Goal: Information Seeking & Learning: Learn about a topic

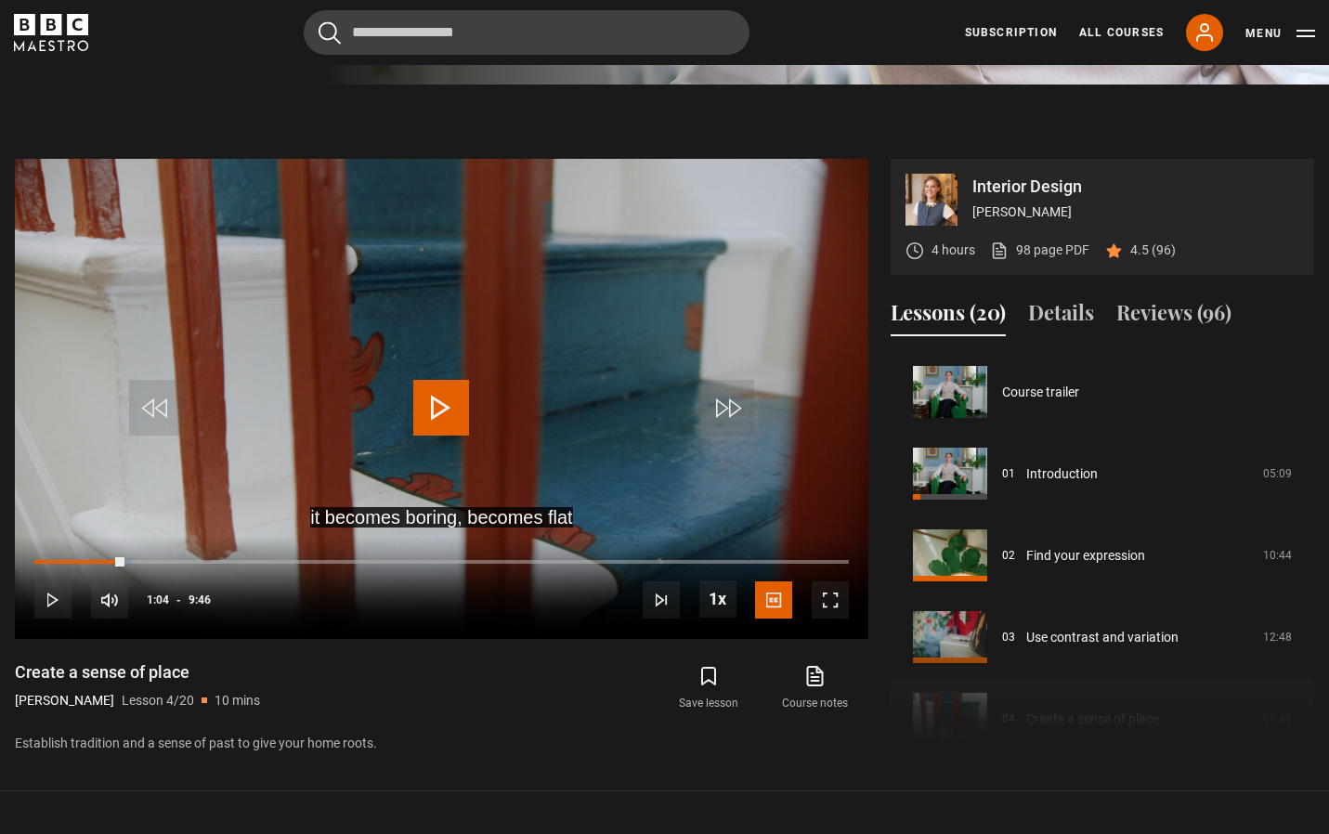
scroll to position [245, 0]
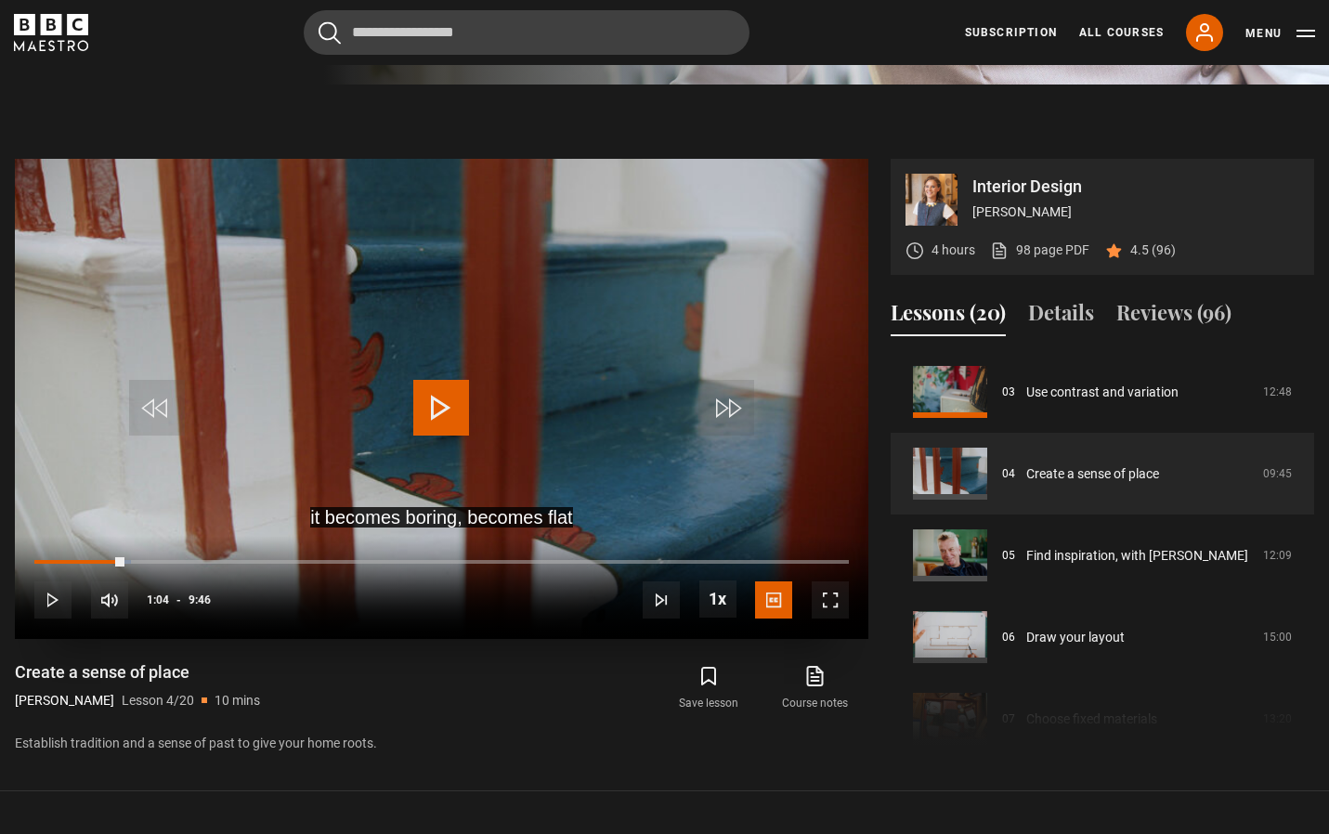
click at [439, 403] on span "Video Player" at bounding box center [441, 408] width 56 height 56
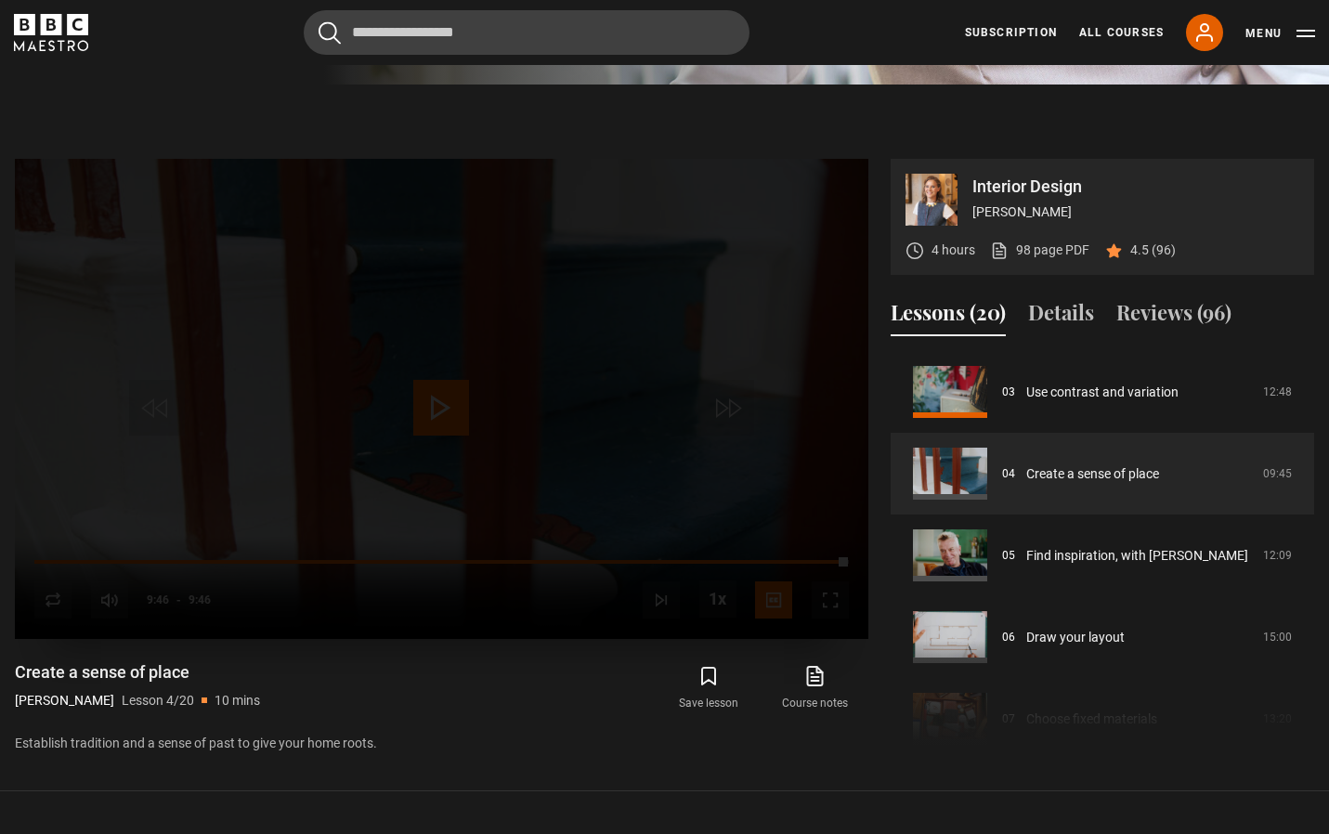
click at [438, 417] on div "Lesson Completed Up next Find inspiration, with Nicky Haslam Cancel Do you want…" at bounding box center [442, 399] width 854 height 480
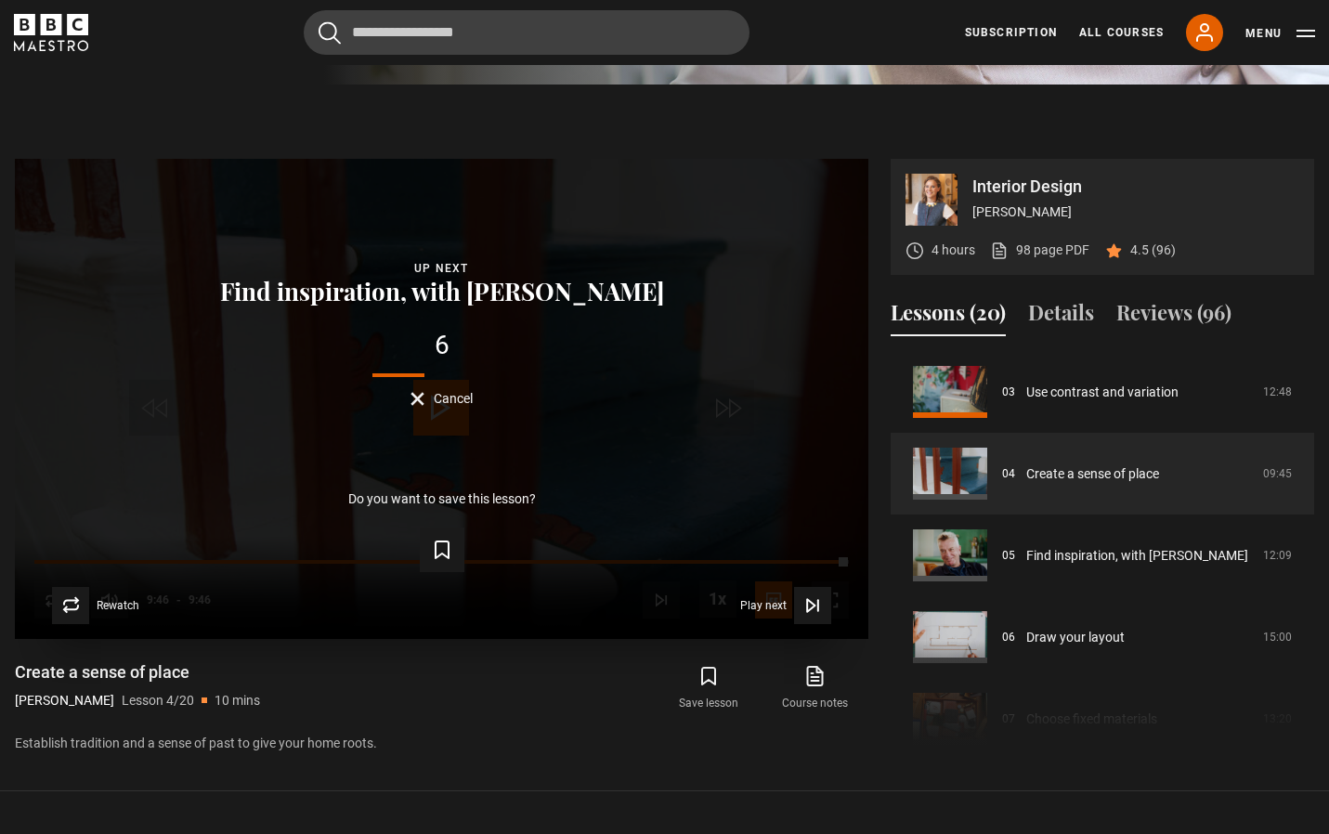
click at [414, 397] on button "Cancel" at bounding box center [442, 399] width 62 height 14
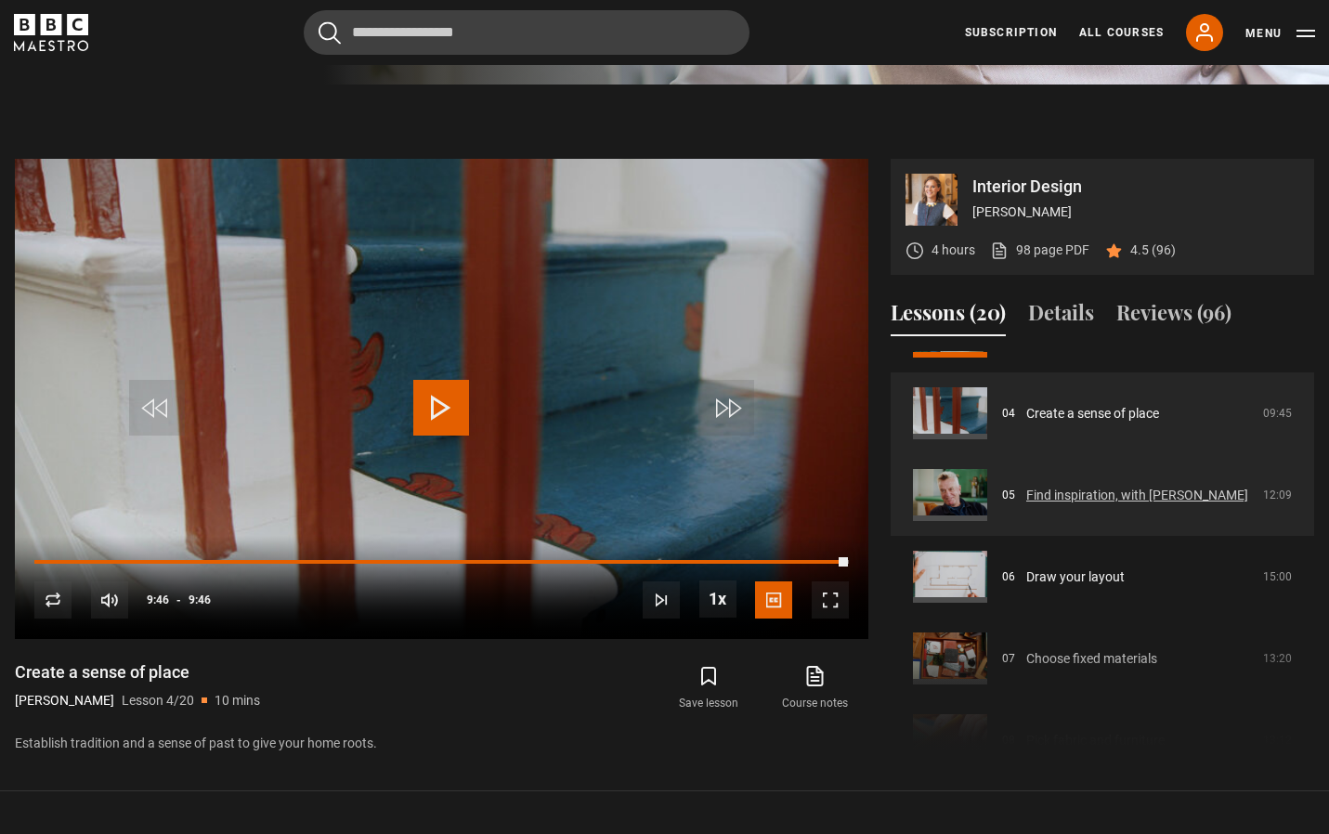
scroll to position [351, 0]
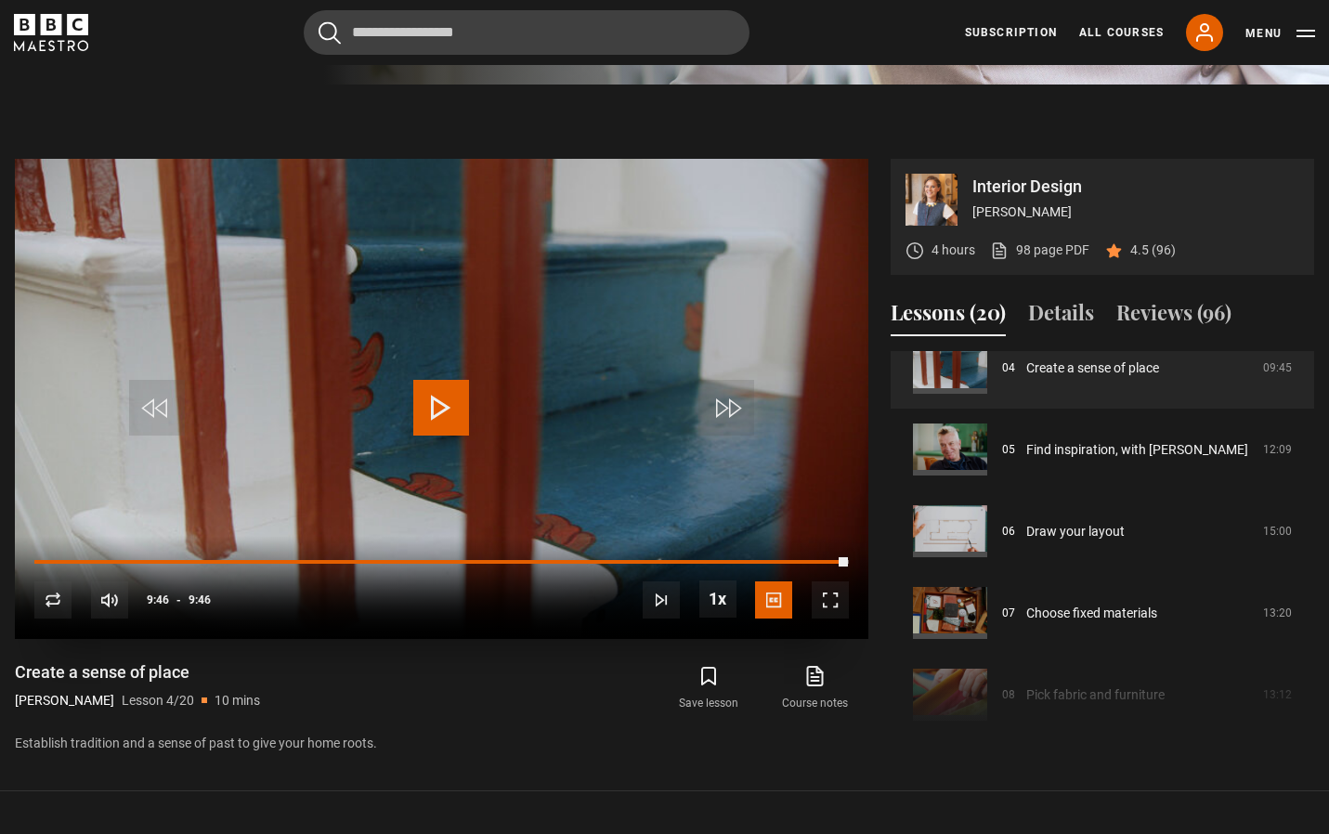
click at [434, 393] on span "Video Player" at bounding box center [441, 408] width 56 height 56
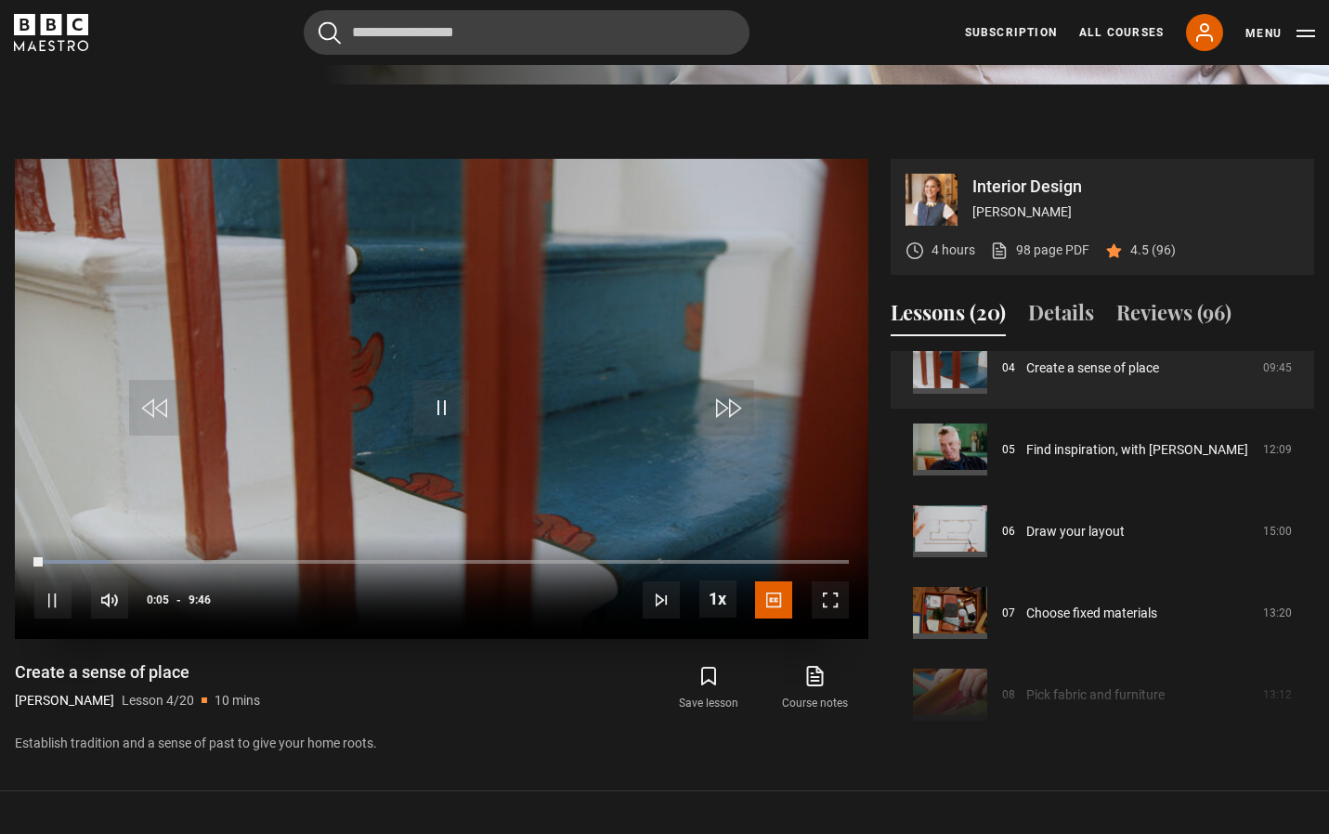
click at [439, 408] on span "Video Player" at bounding box center [441, 408] width 56 height 56
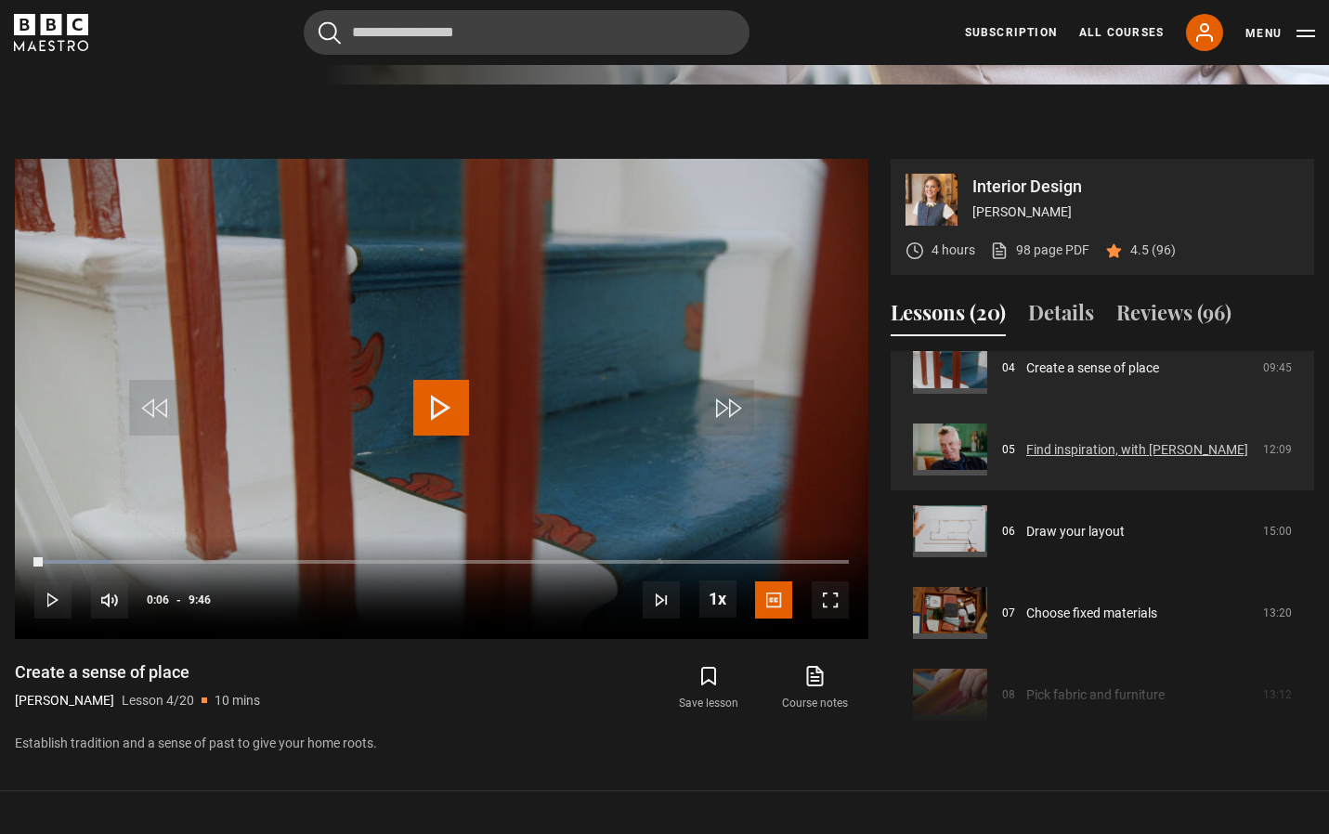
click at [1110, 452] on link "Find inspiration, with [PERSON_NAME]" at bounding box center [1137, 450] width 222 height 20
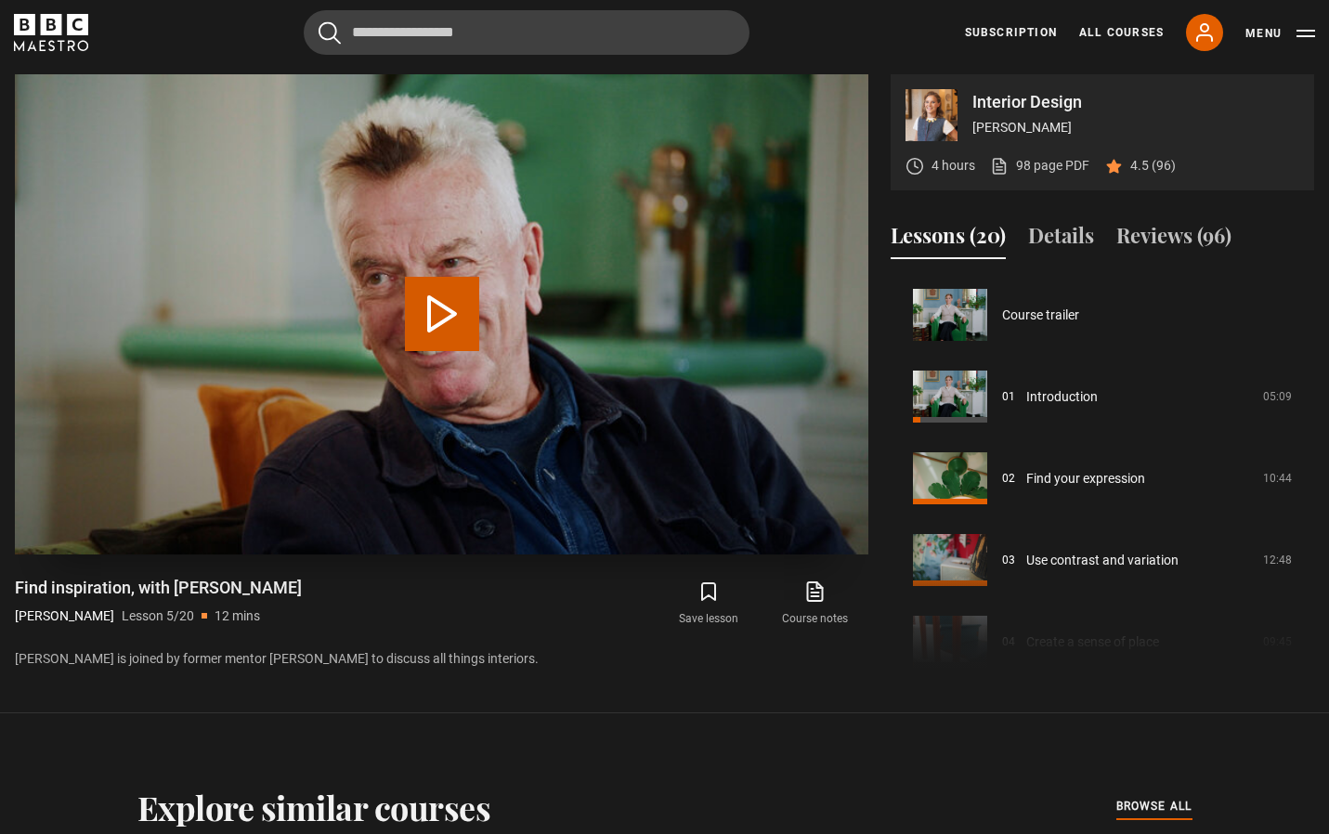
drag, startPoint x: 0, startPoint y: 0, endPoint x: 437, endPoint y: 300, distance: 530.5
click at [437, 297] on button "Play Lesson Find inspiration, with [PERSON_NAME]" at bounding box center [442, 314] width 74 height 74
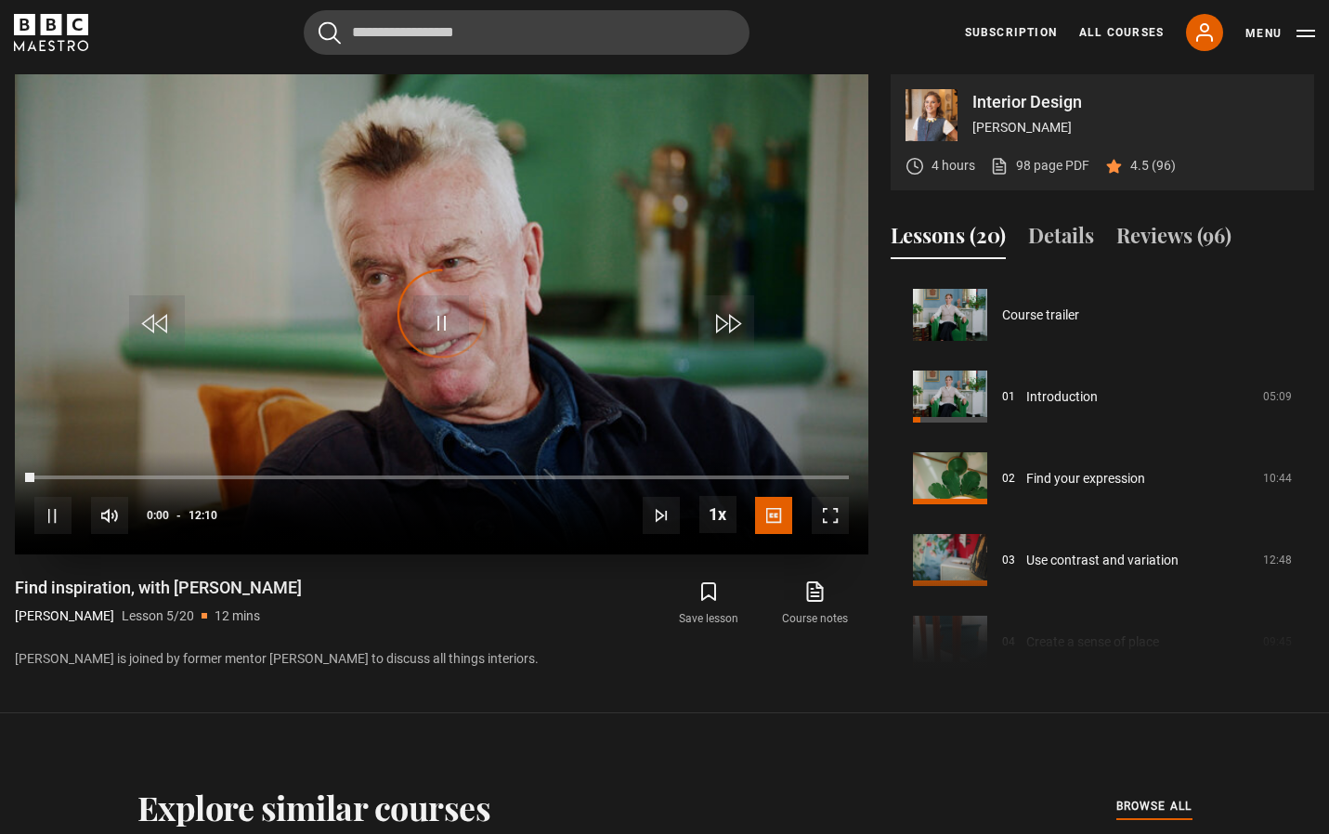
scroll to position [327, 0]
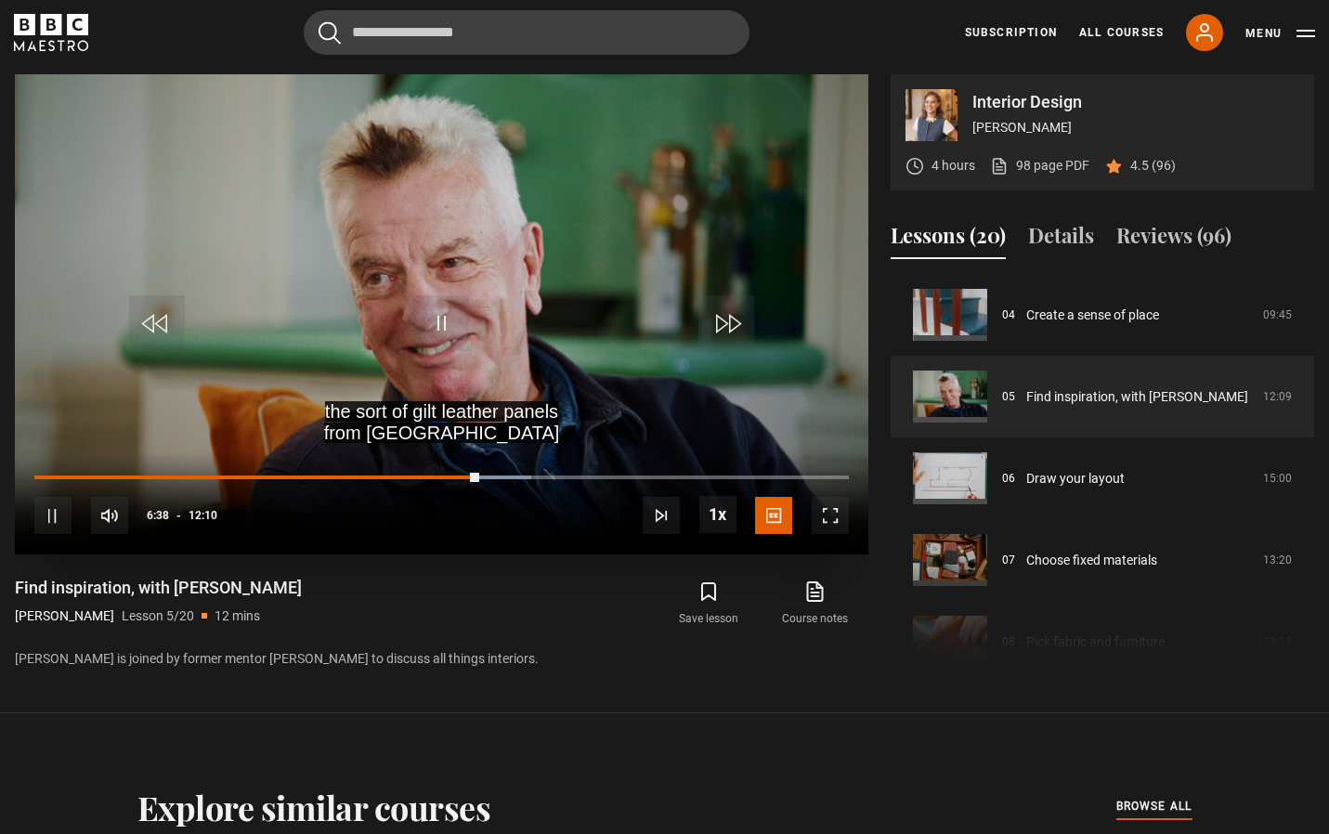
click at [437, 320] on span "Video Player" at bounding box center [441, 323] width 56 height 56
click at [431, 308] on span "Video Player" at bounding box center [441, 323] width 56 height 56
click at [441, 321] on span "Video Player" at bounding box center [441, 323] width 56 height 56
click at [428, 332] on span "Video Player" at bounding box center [441, 323] width 56 height 56
click at [441, 320] on span "Video Player" at bounding box center [441, 323] width 56 height 56
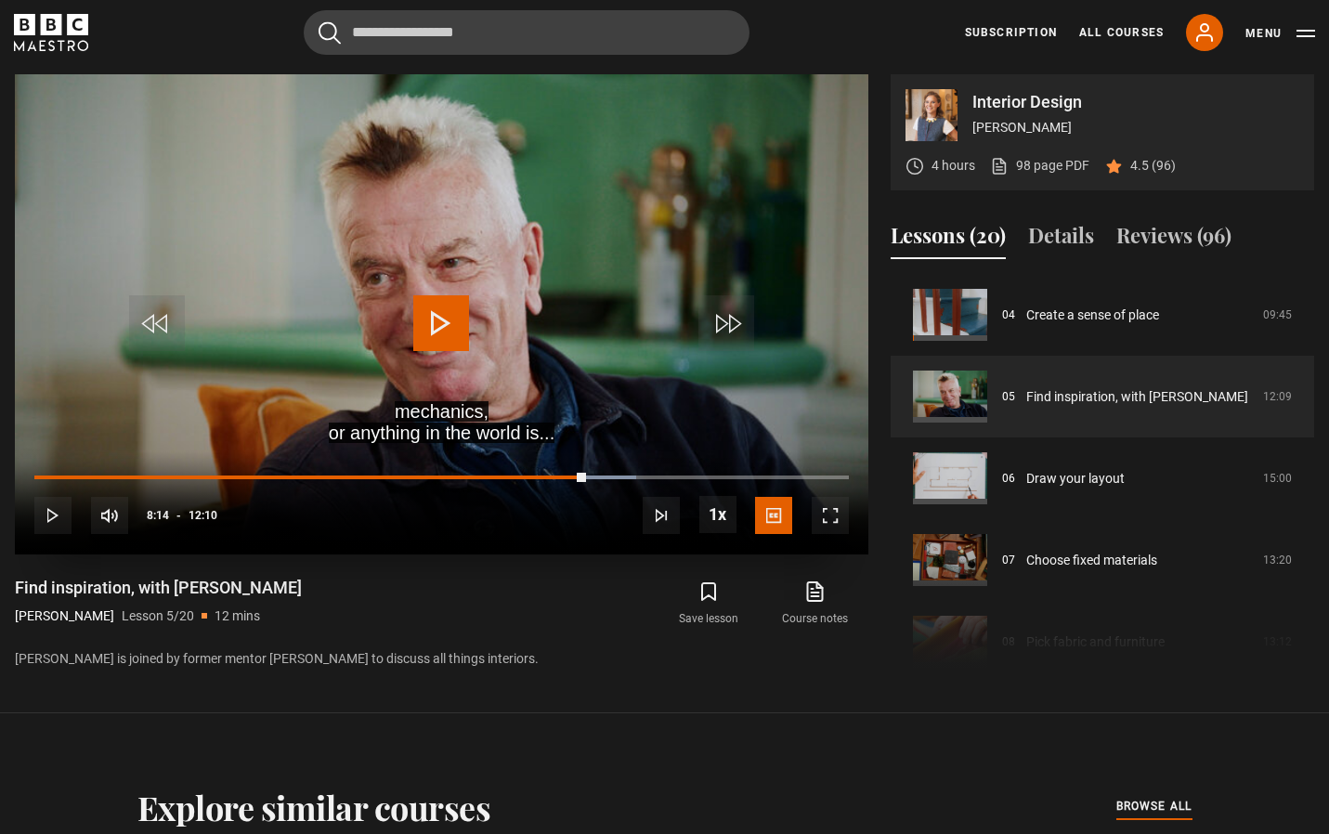
click at [422, 319] on span "Video Player" at bounding box center [441, 323] width 56 height 56
click at [432, 320] on span "Video Player" at bounding box center [441, 323] width 56 height 56
click at [440, 312] on span "Video Player" at bounding box center [441, 323] width 56 height 56
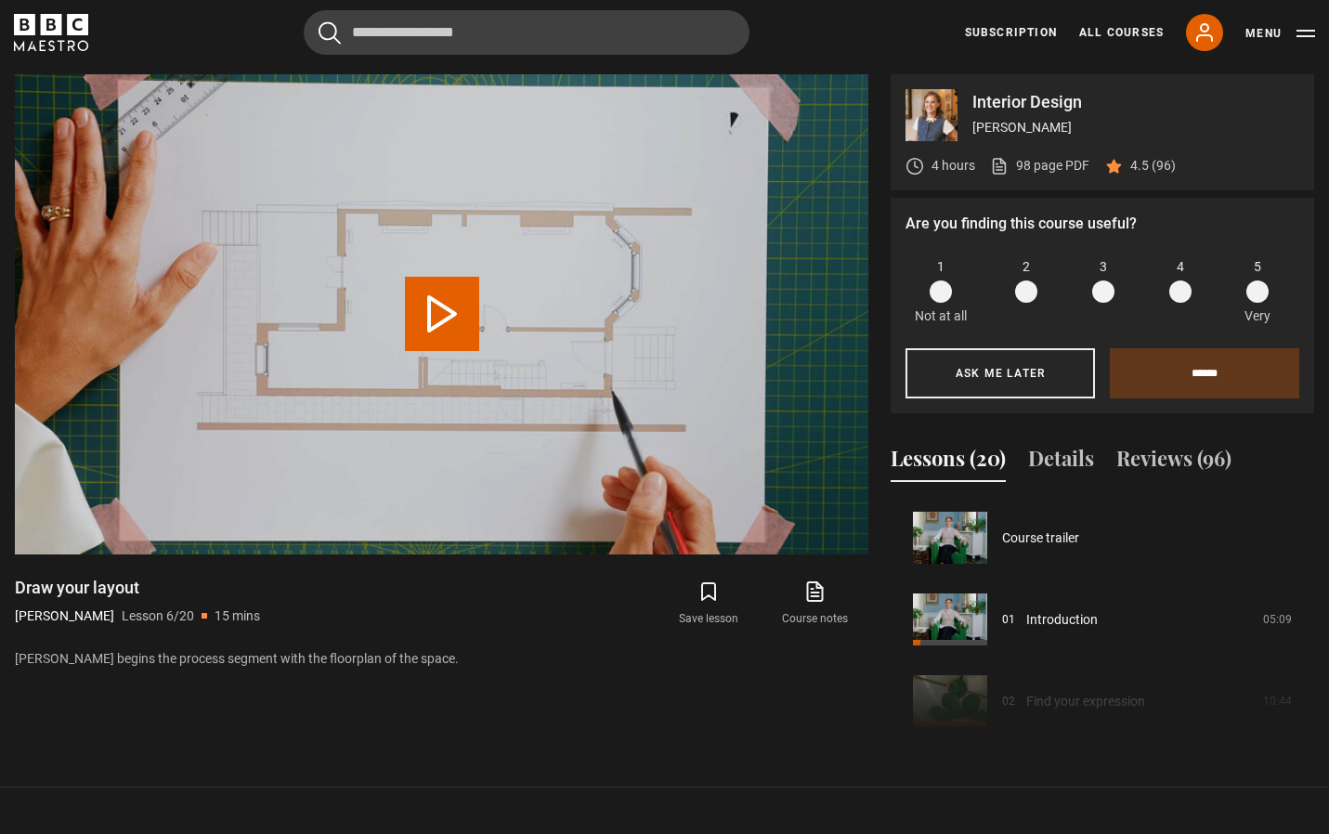
scroll to position [409, 0]
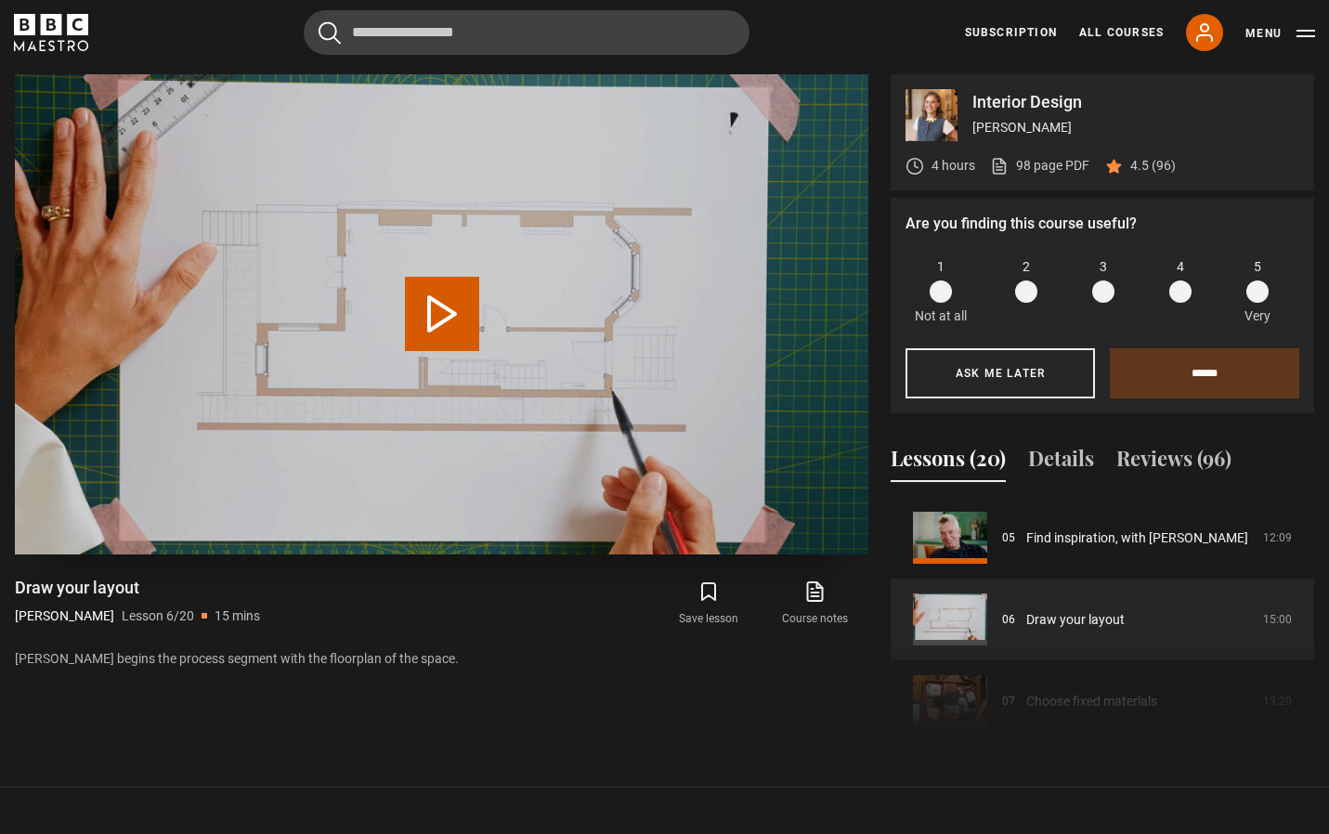
click at [440, 318] on button "Play Lesson Draw your layout" at bounding box center [442, 314] width 74 height 74
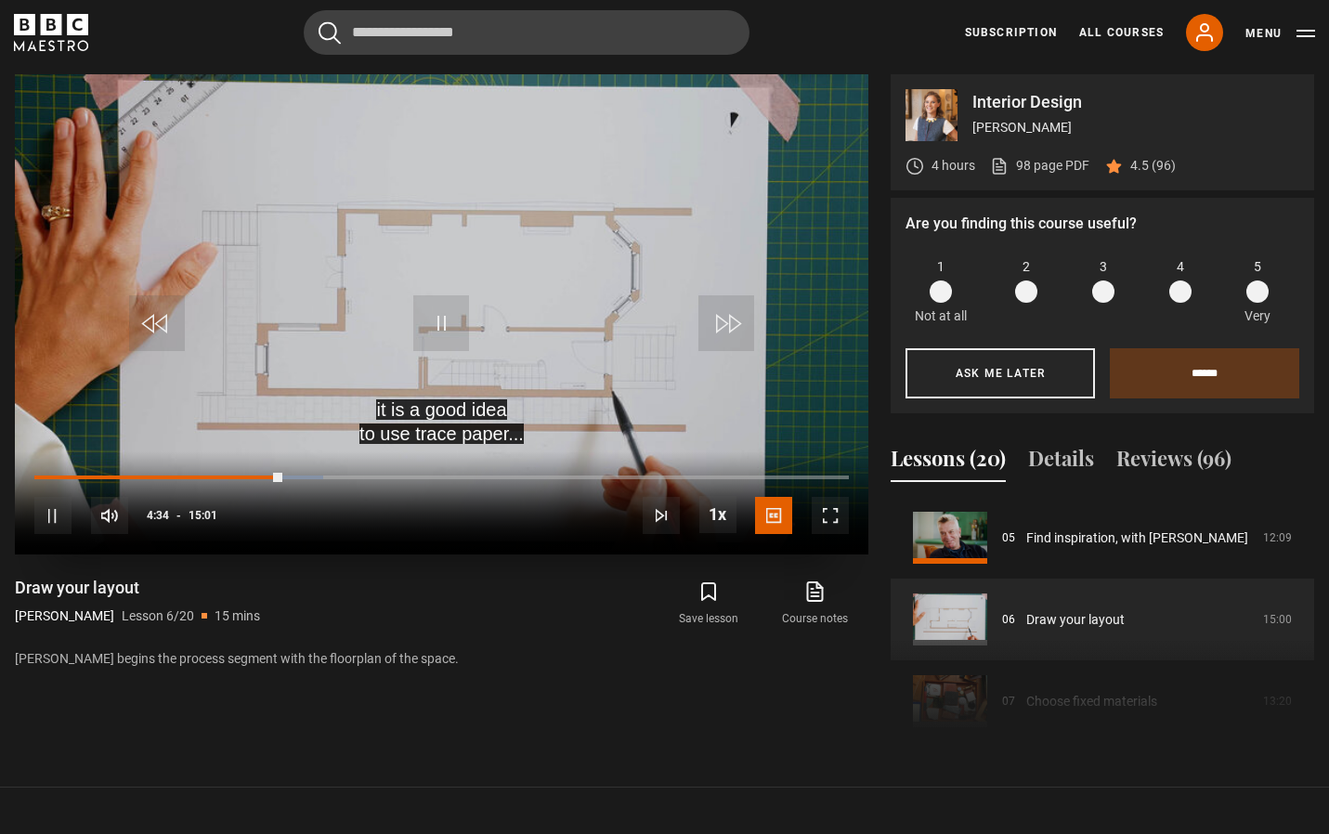
click at [455, 322] on span "Video Player" at bounding box center [441, 323] width 56 height 56
